Goal: Information Seeking & Learning: Learn about a topic

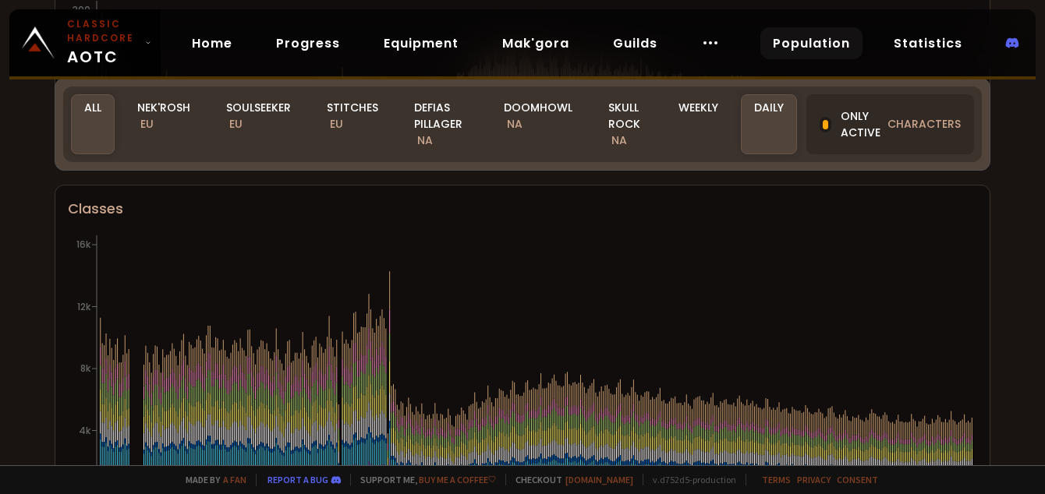
scroll to position [735, 0]
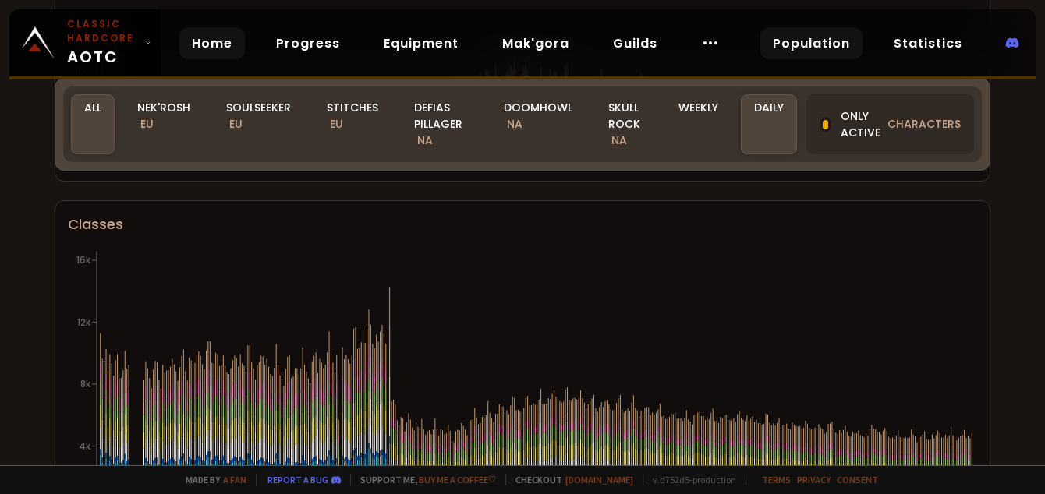
click at [194, 47] on link "Home" at bounding box center [211, 43] width 65 height 32
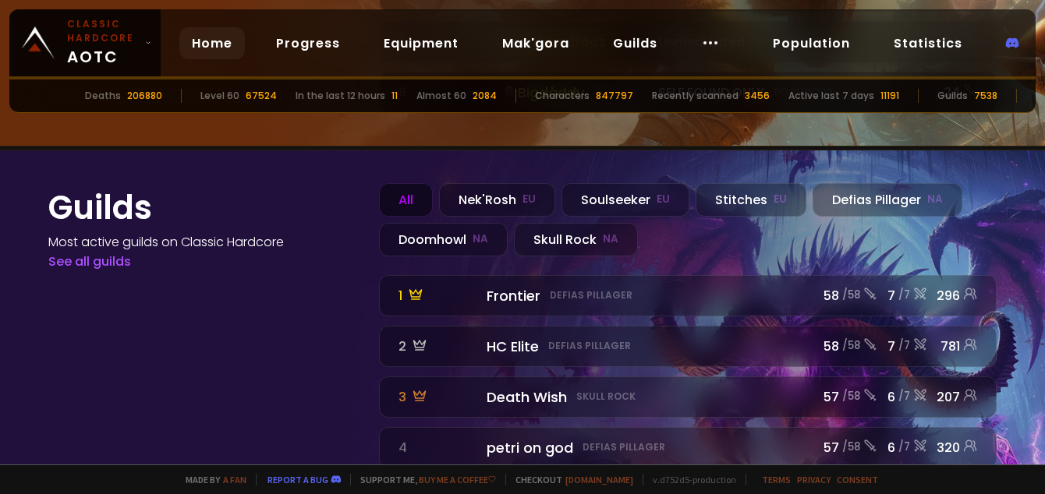
scroll to position [1723, 0]
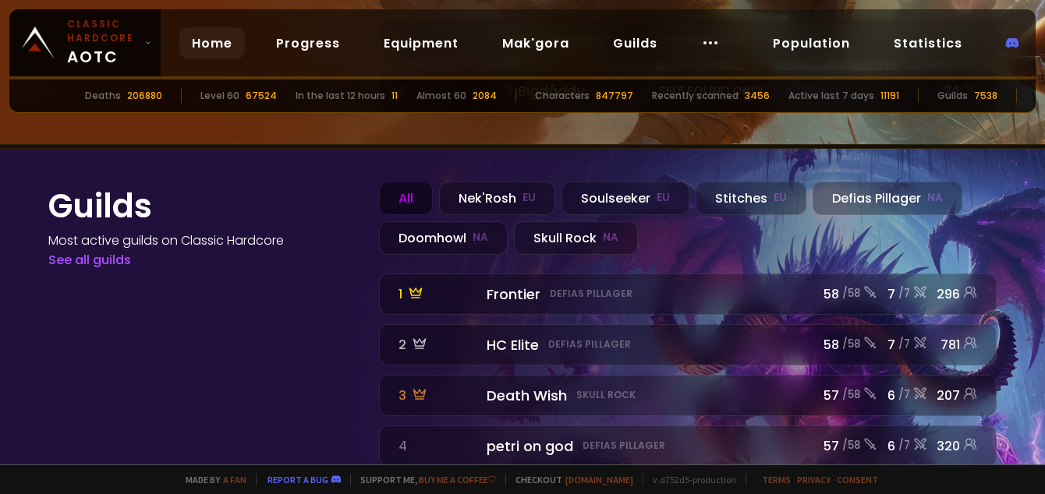
click at [277, 95] on div "67524" at bounding box center [261, 96] width 31 height 14
click at [376, 97] on div "In the last 12 hours" at bounding box center [340, 96] width 90 height 14
drag, startPoint x: 419, startPoint y: 96, endPoint x: 308, endPoint y: 93, distance: 111.5
click at [307, 93] on div "Deaths 206880 Level 60 67524 In the last 12 hours 11 Almost 60 2084 Characters …" at bounding box center [522, 97] width 1026 height 34
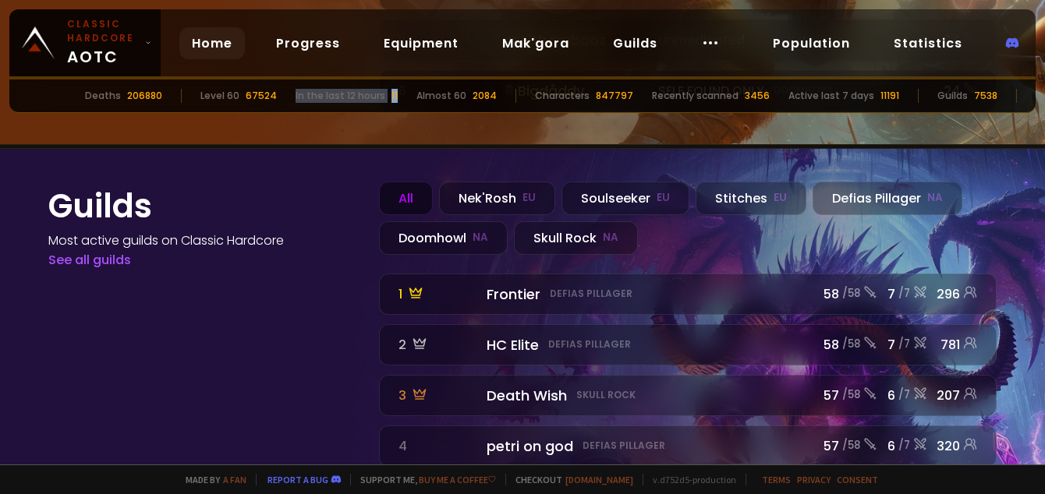
click at [308, 93] on div "Deaths 206880 Level 60 67524 In the last 12 hours 11 Almost 60 2084 Characters …" at bounding box center [522, 97] width 1026 height 34
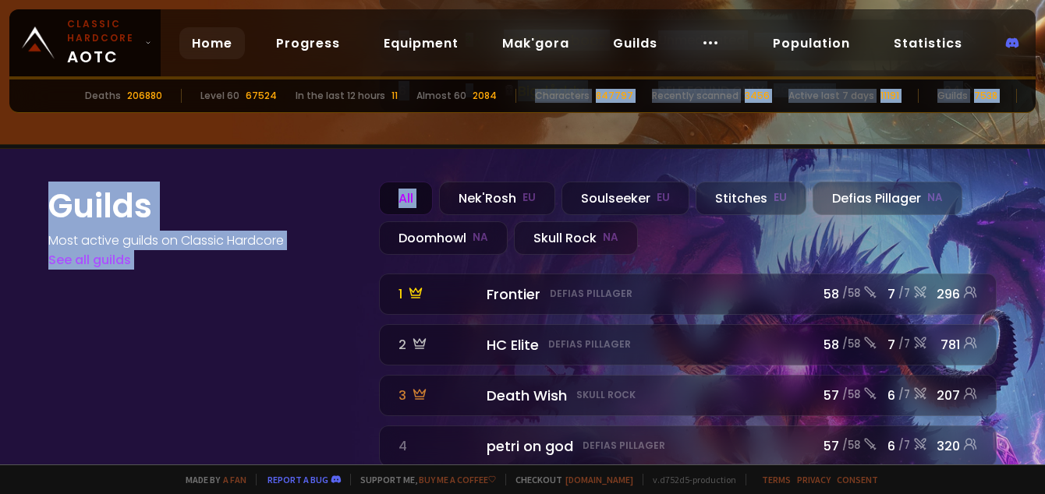
drag, startPoint x: 518, startPoint y: 97, endPoint x: 465, endPoint y: 131, distance: 63.4
click at [454, 122] on div "Classic Hardcore AOTC Home Progress Equipment Mak'gora Guilds Population Statis…" at bounding box center [522, 247] width 1045 height 494
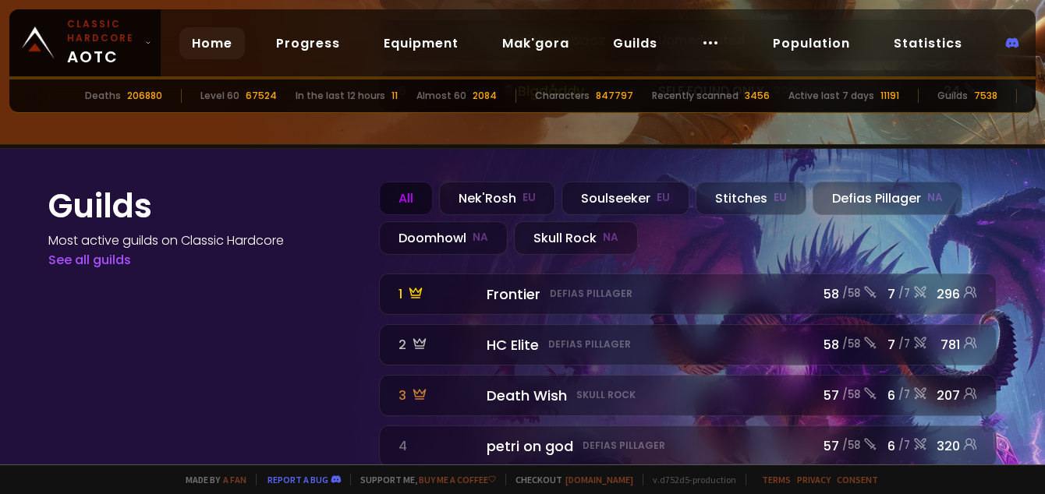
click at [508, 86] on div "Deaths 206880 Level 60 67524 In the last 12 hours 11 Almost 60 2084 Characters …" at bounding box center [522, 97] width 1026 height 34
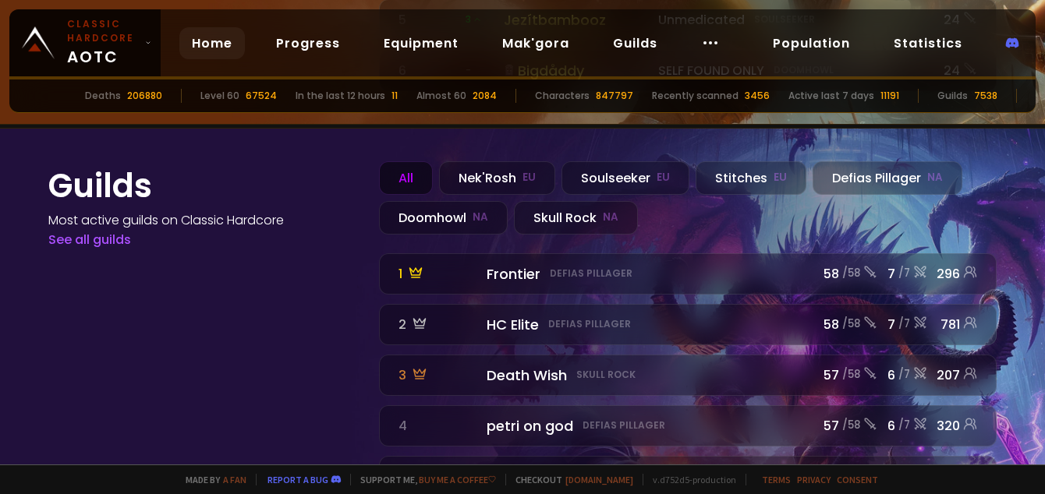
scroll to position [1741, 0]
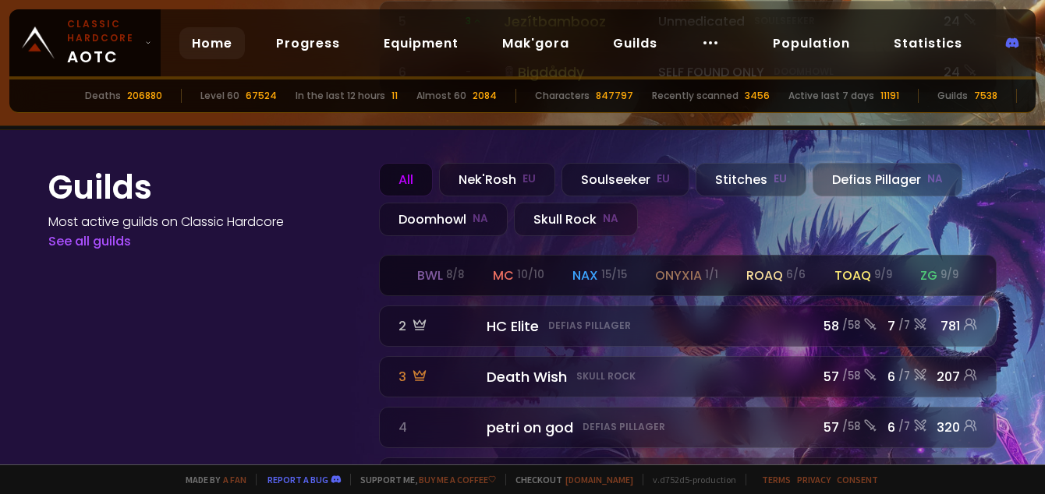
click at [906, 256] on div "bwl 8 / 8 mc 10 / 10 nax 15 / 15 onyxia 1 / 1 roaq 6 / 6 toaq 9 / 9 zg 9 / 9" at bounding box center [688, 276] width 616 height 40
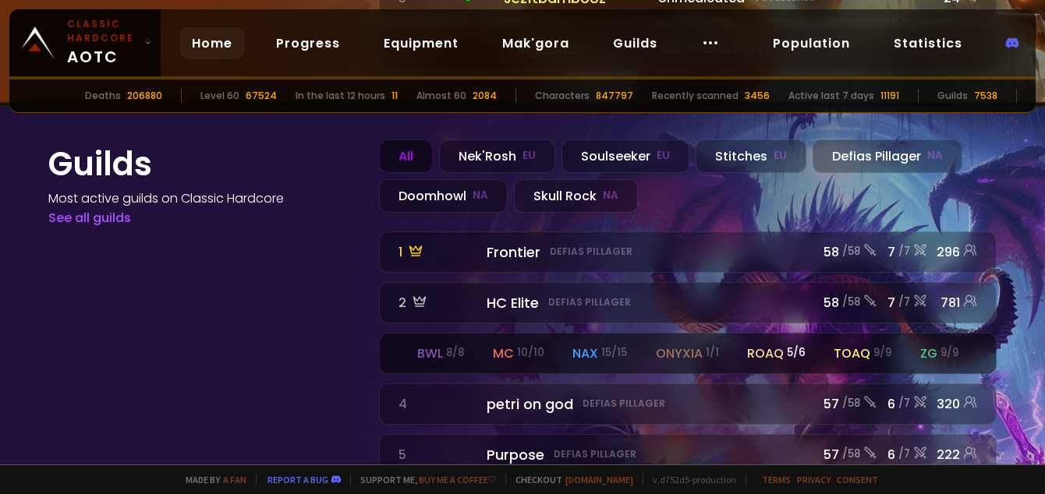
scroll to position [1777, 0]
